Goal: Task Accomplishment & Management: Manage account settings

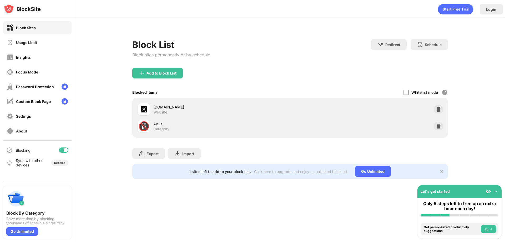
click at [160, 108] on div "[DOMAIN_NAME]" at bounding box center [221, 107] width 137 height 6
click at [162, 73] on div "Add to Block List" at bounding box center [161, 73] width 30 height 4
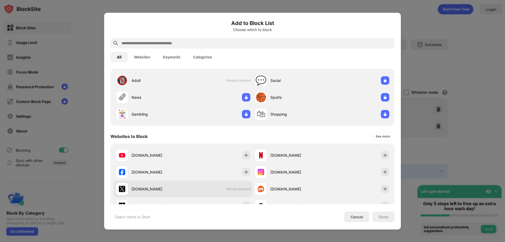
scroll to position [26, 0]
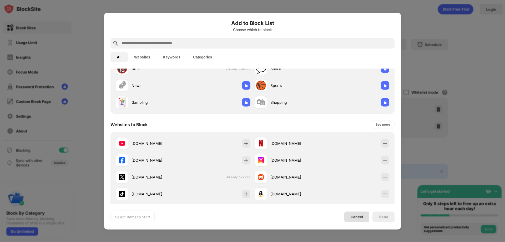
click at [356, 214] on div "Cancel" at bounding box center [356, 216] width 12 height 4
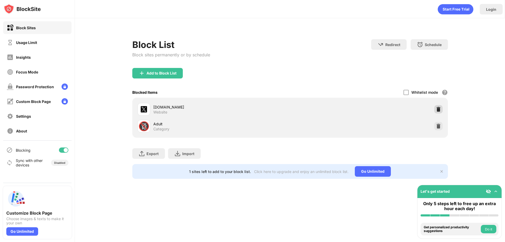
click at [439, 111] on img at bounding box center [438, 108] width 5 height 5
